Goal: Task Accomplishment & Management: Manage account settings

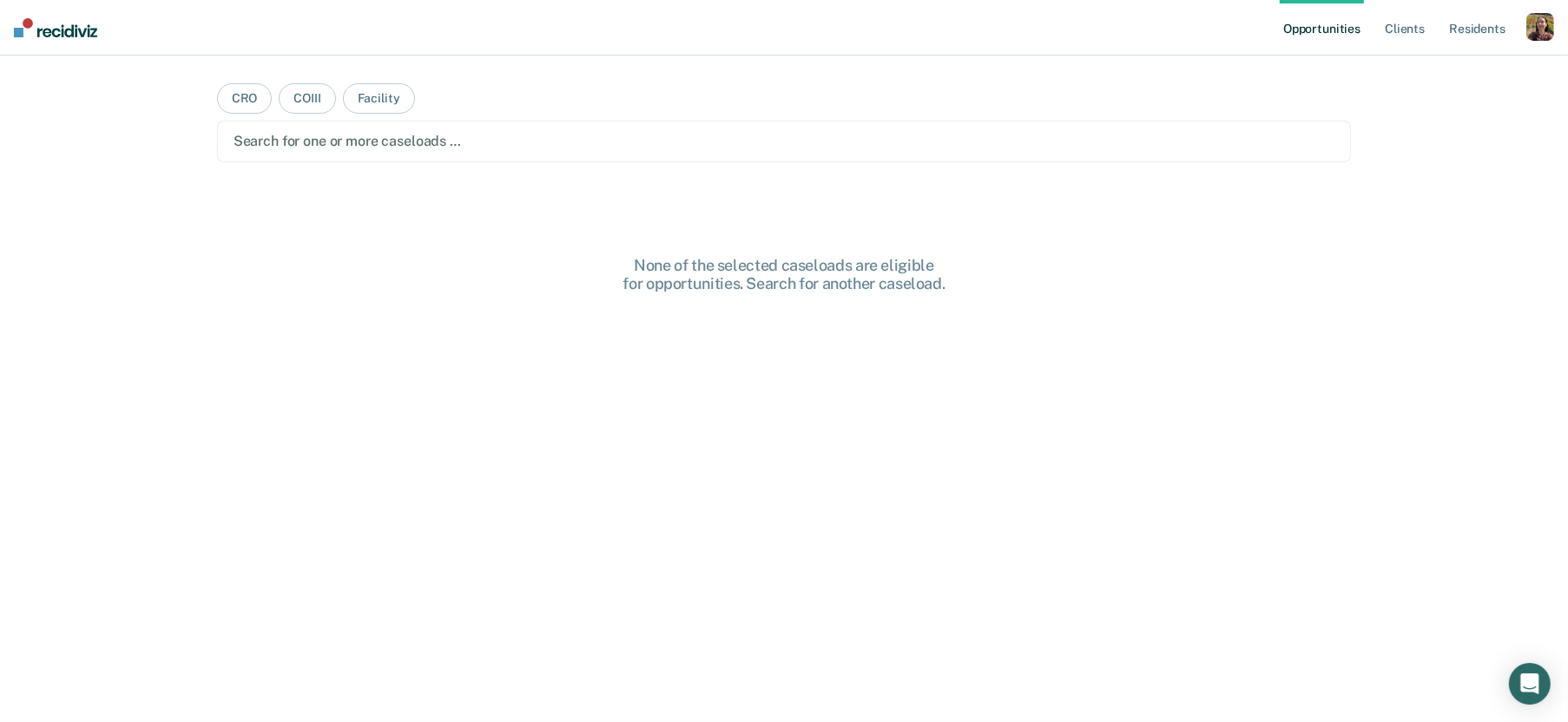
click at [1537, 34] on div "button" at bounding box center [1540, 27] width 27 height 27
click at [1413, 76] on link "Profile" at bounding box center [1470, 70] width 140 height 15
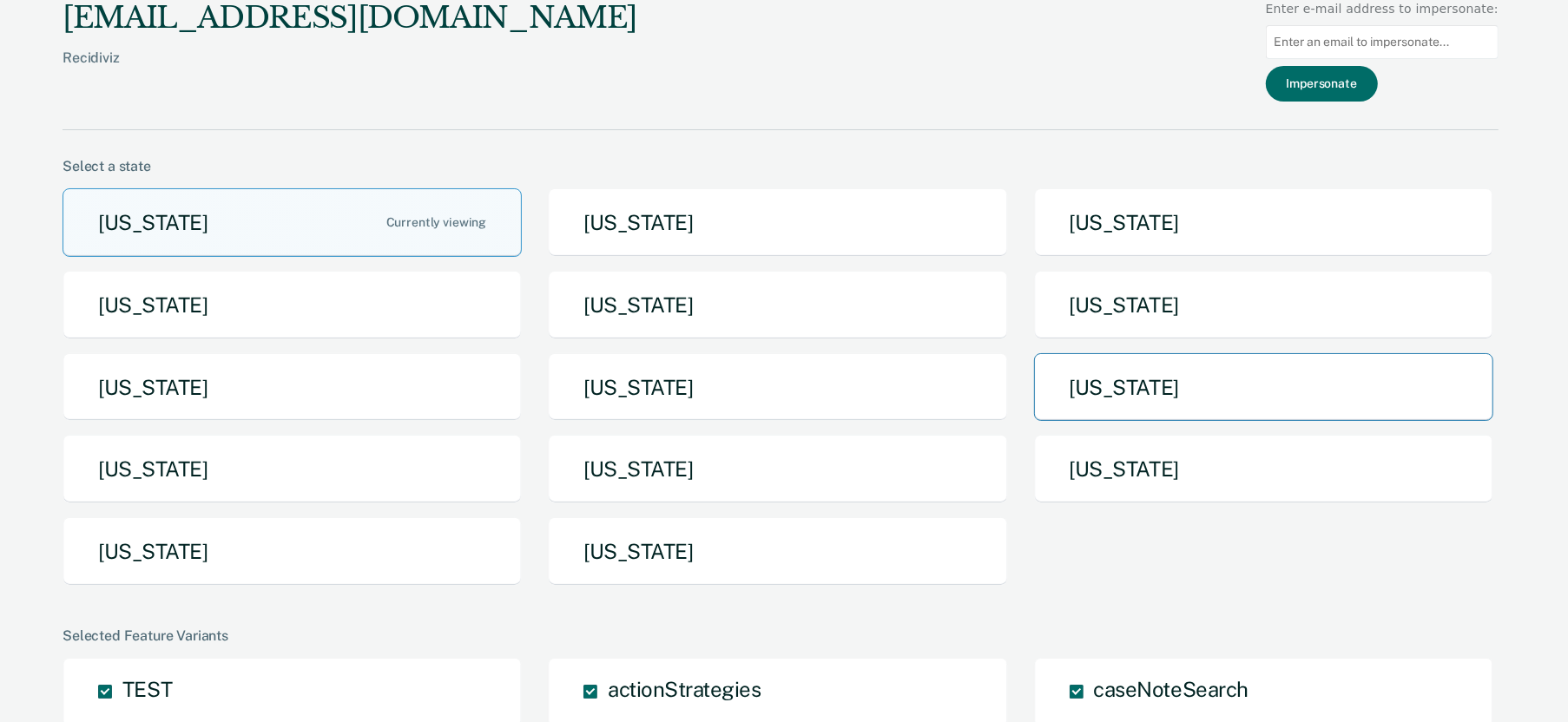
click at [1173, 375] on button "Nebraska" at bounding box center [1264, 387] width 459 height 68
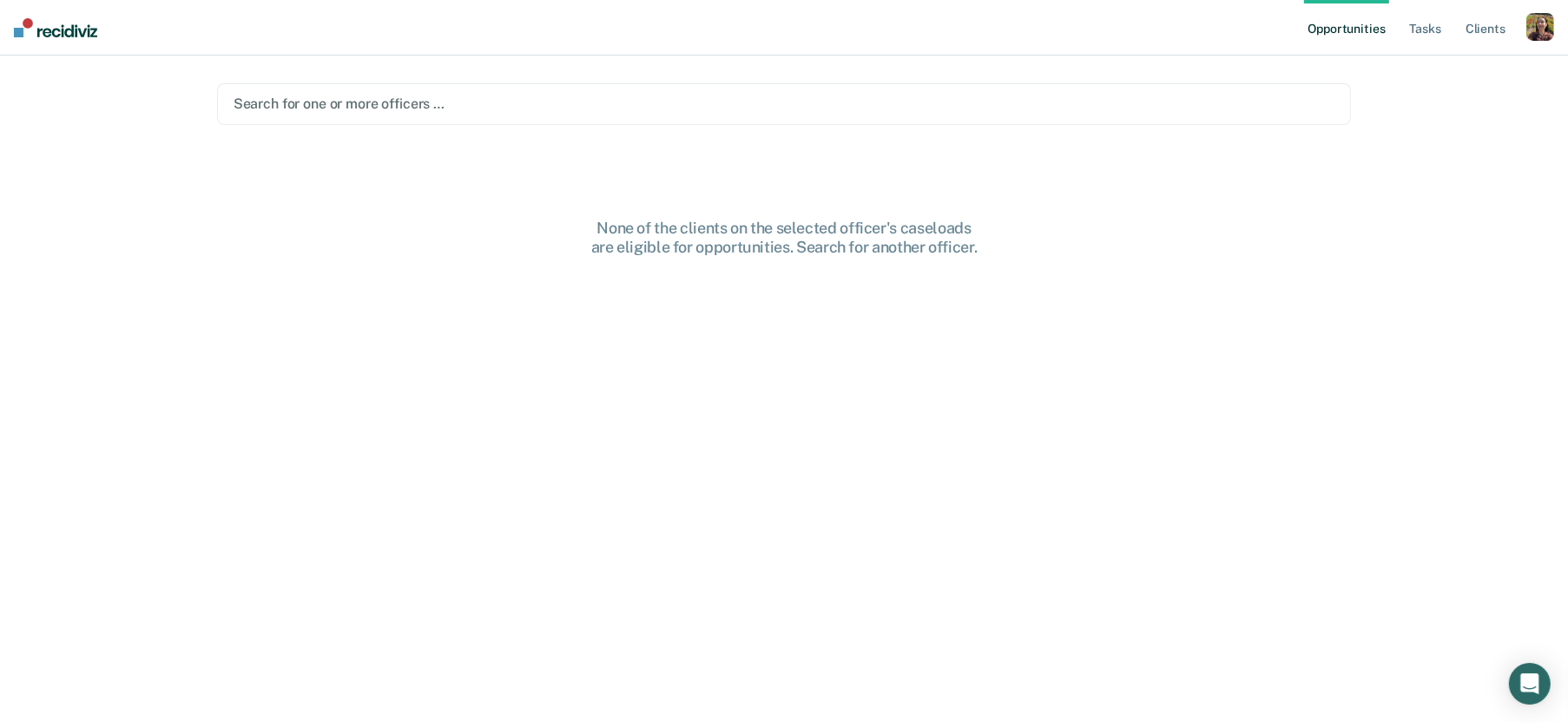
click at [874, 106] on div at bounding box center [784, 104] width 1102 height 20
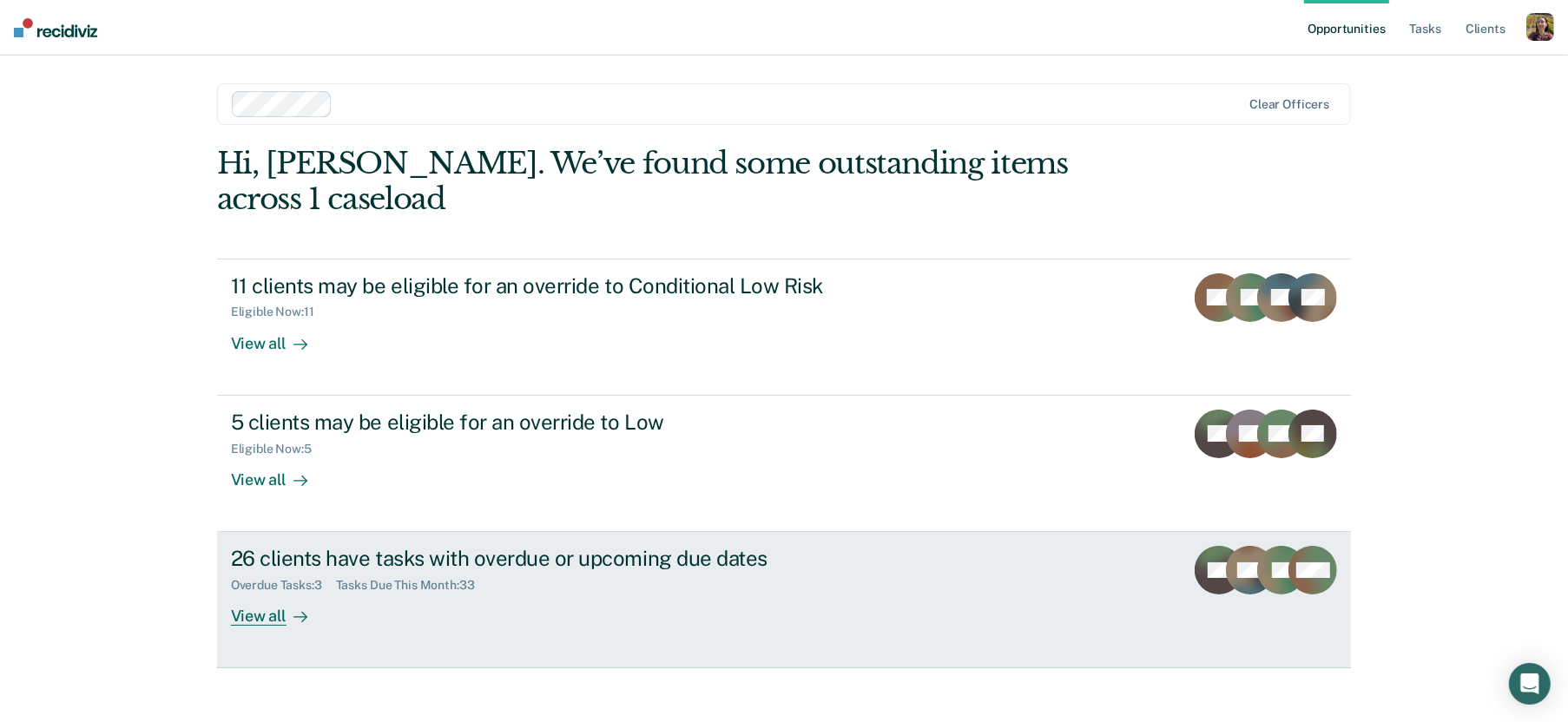
click at [848, 591] on link "26 clients have tasks with overdue or upcoming due dates Overdue Tasks : 3 Task…" at bounding box center [784, 600] width 1134 height 137
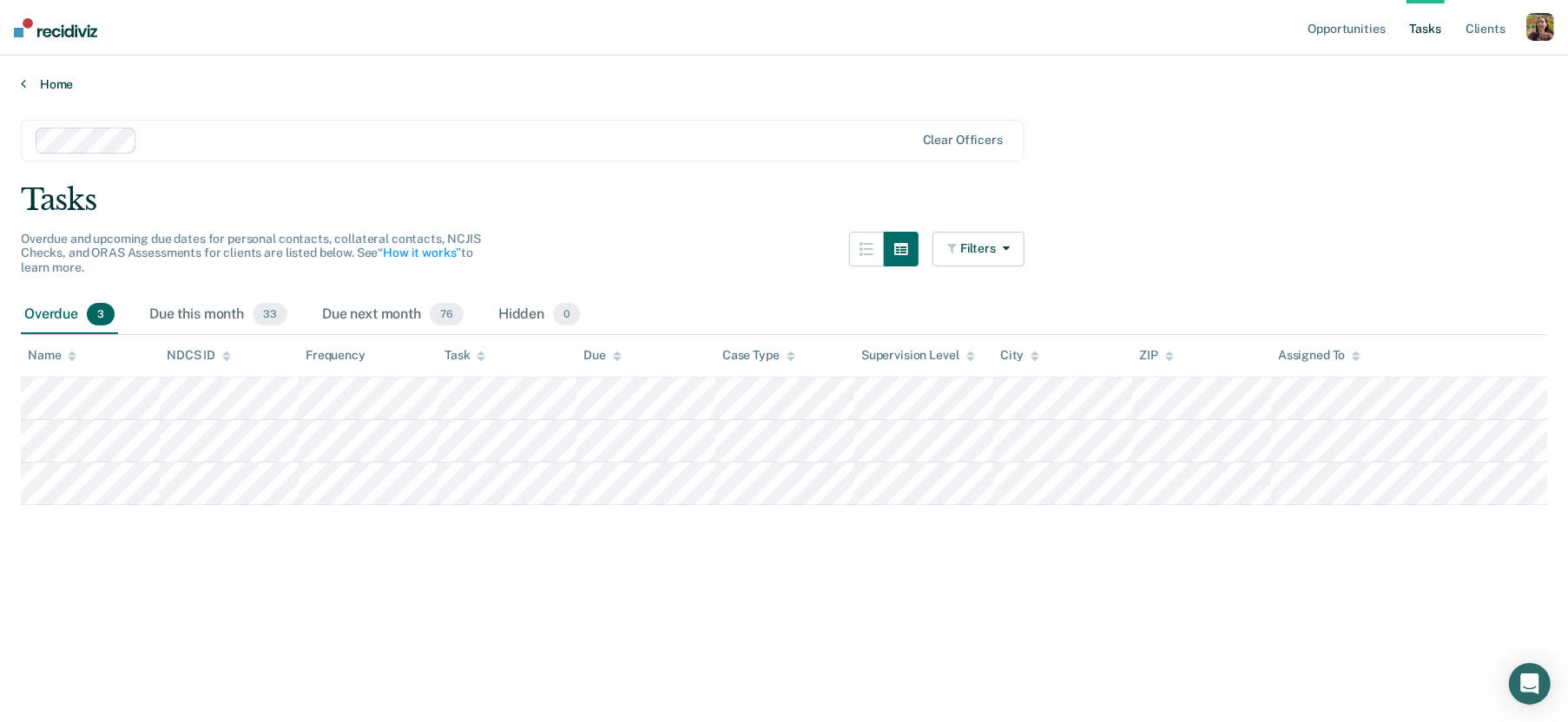
click at [46, 90] on link "Home" at bounding box center [783, 84] width 1526 height 16
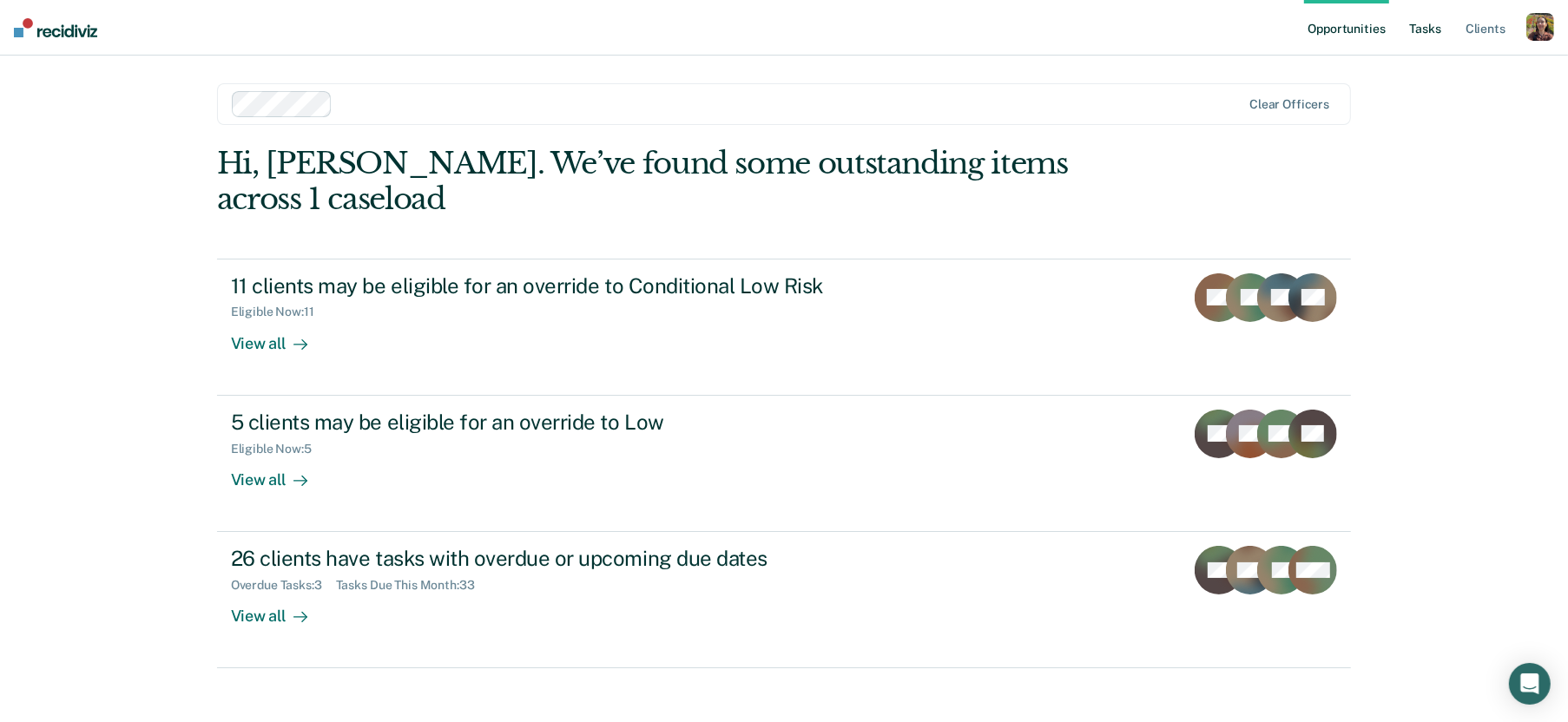
click at [1431, 34] on link "Tasks" at bounding box center [1425, 27] width 38 height 56
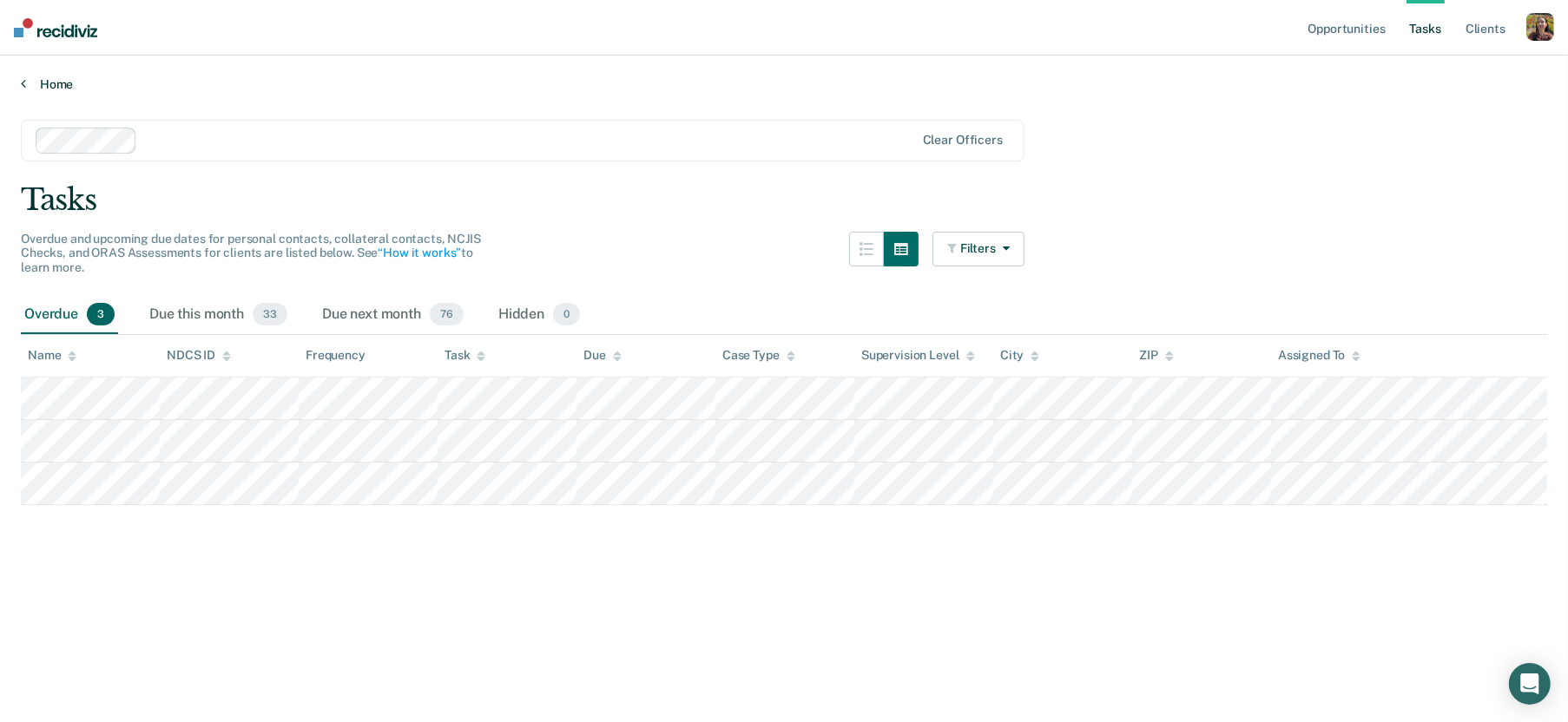
click at [52, 82] on link "Home" at bounding box center [783, 84] width 1526 height 16
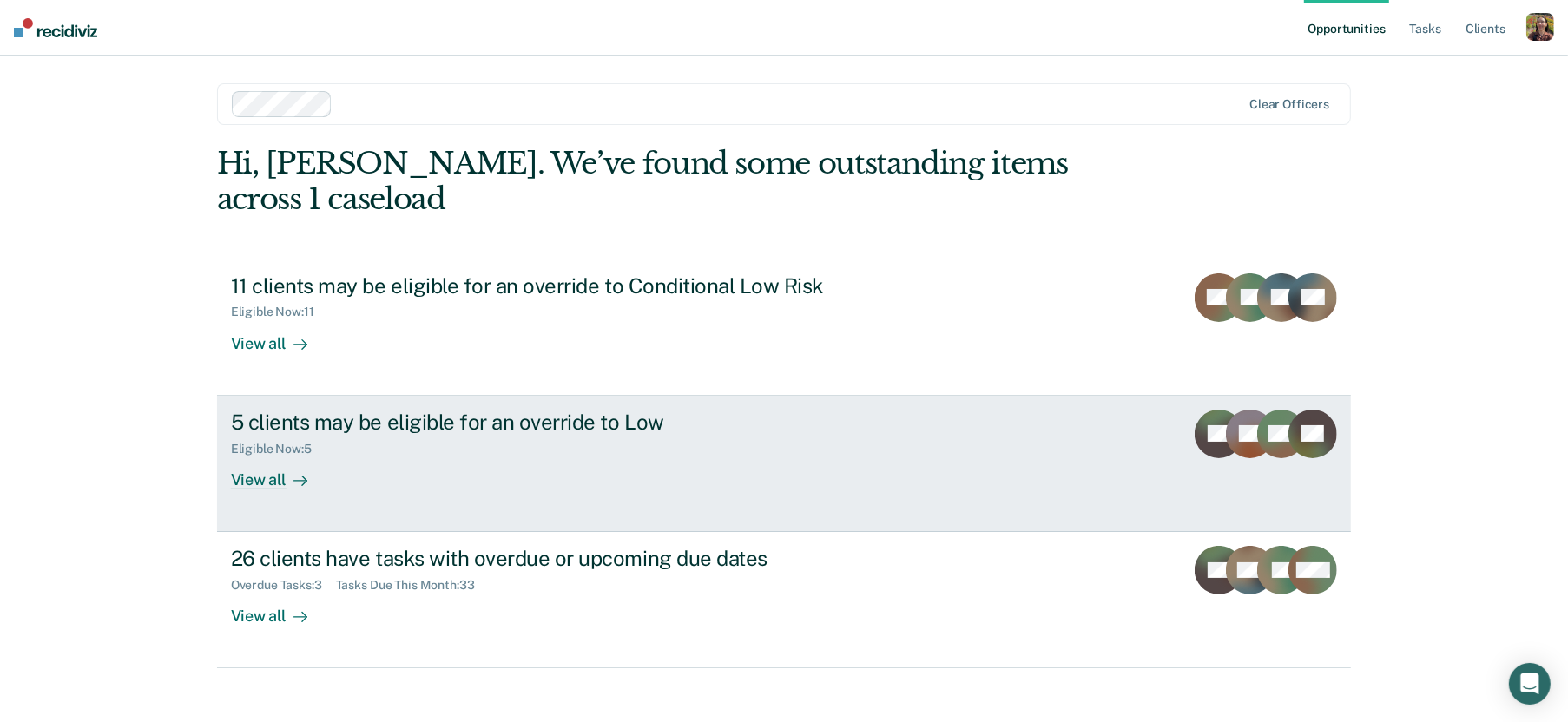
click at [391, 421] on div "5 clients may be eligible for an override to Low Eligible Now : 5 View all" at bounding box center [556, 450] width 651 height 80
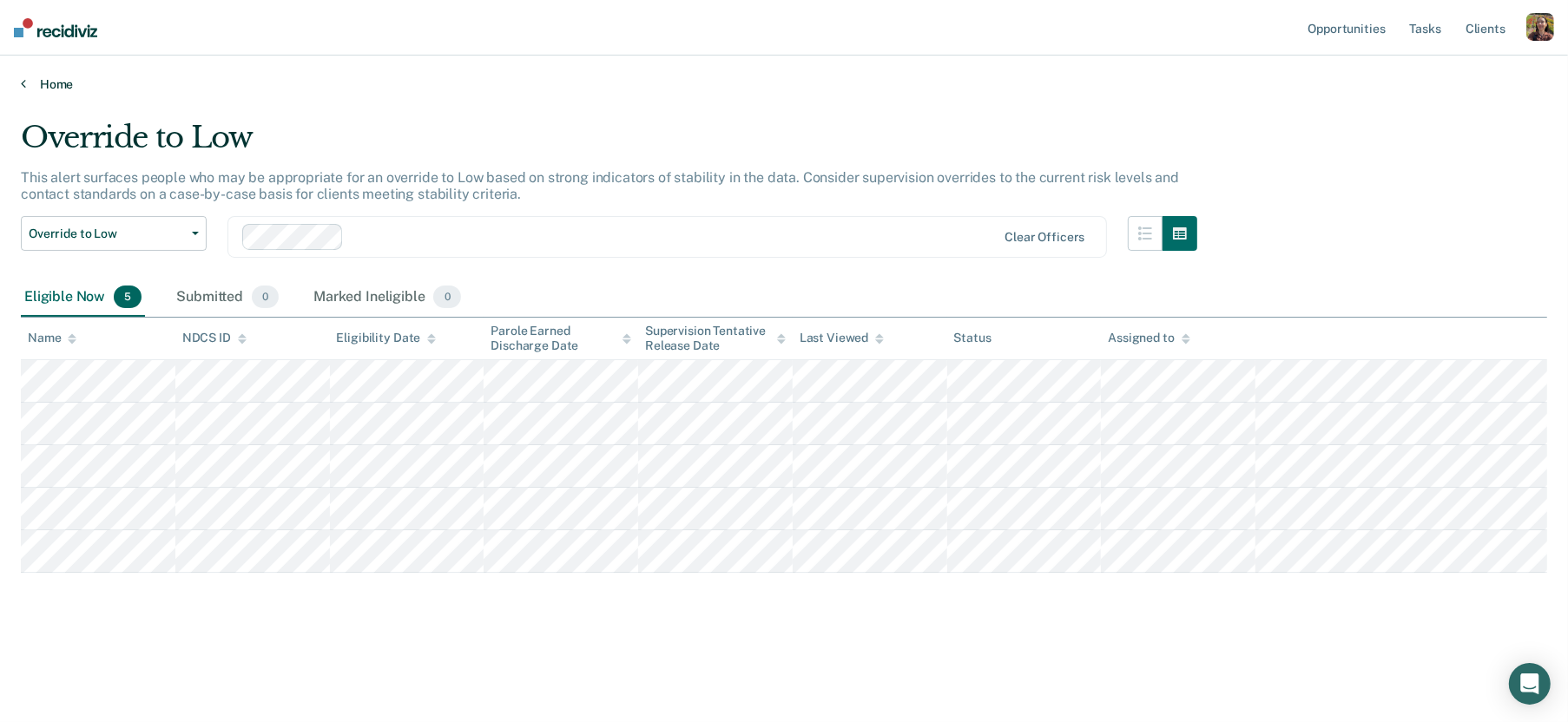
click at [50, 83] on link "Home" at bounding box center [783, 84] width 1526 height 16
